Goal: Ask a question: Seek information or help from site administrators or community

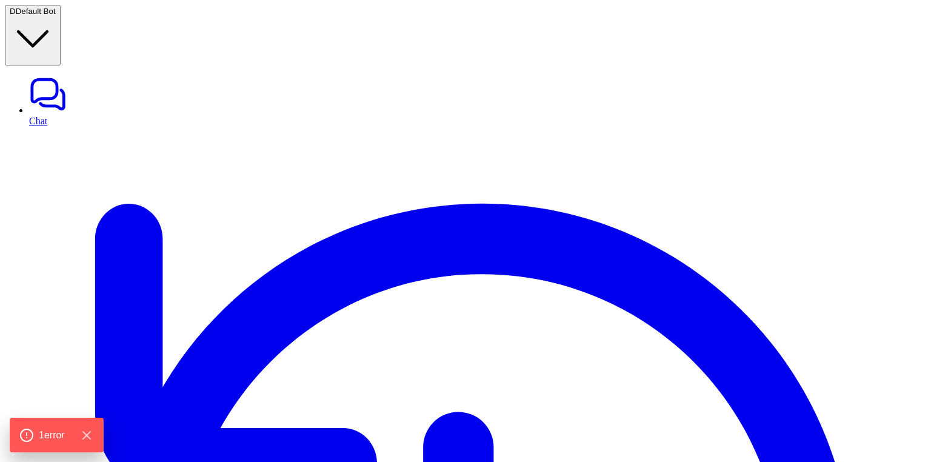
type textarea "**********"
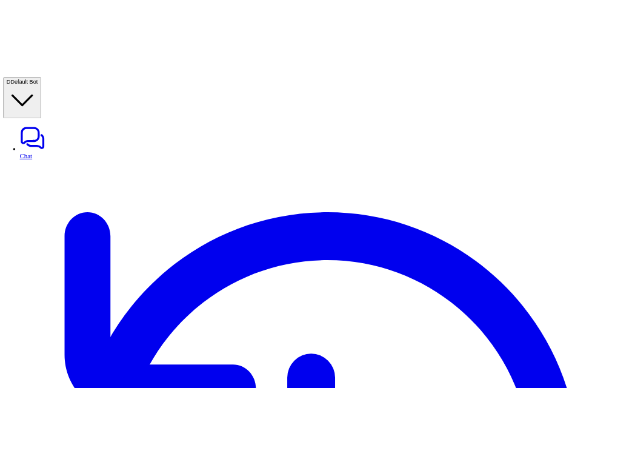
scroll to position [0, 0]
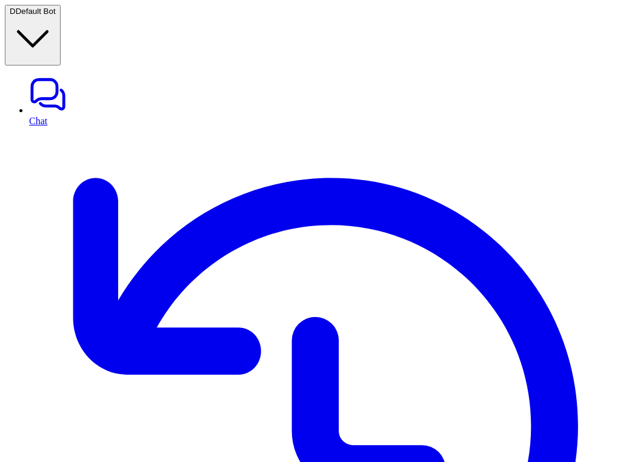
scroll to position [107, 0]
